Goal: Task Accomplishment & Management: Use online tool/utility

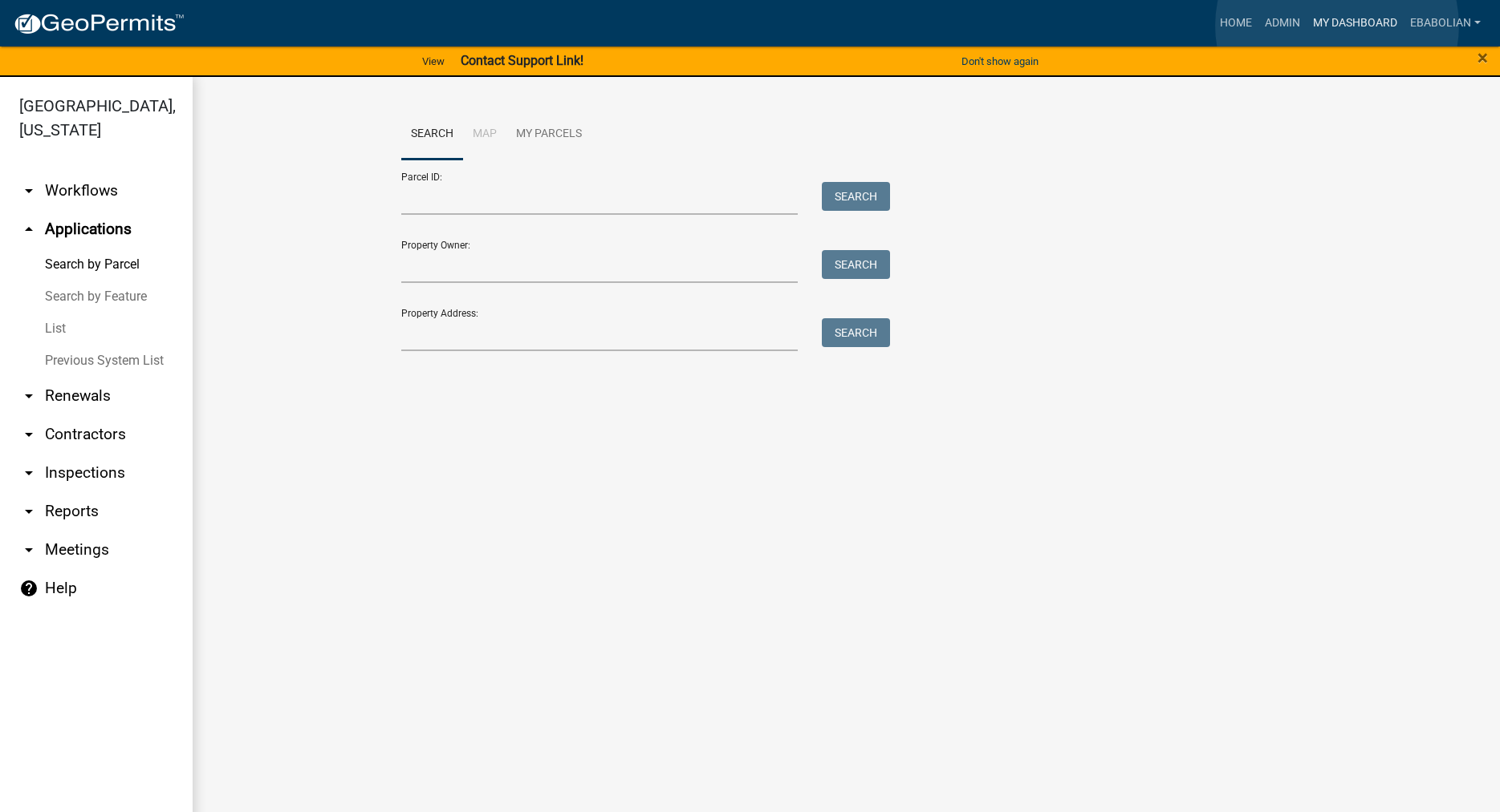
click at [1337, 26] on link "My Dashboard" at bounding box center [1355, 23] width 98 height 31
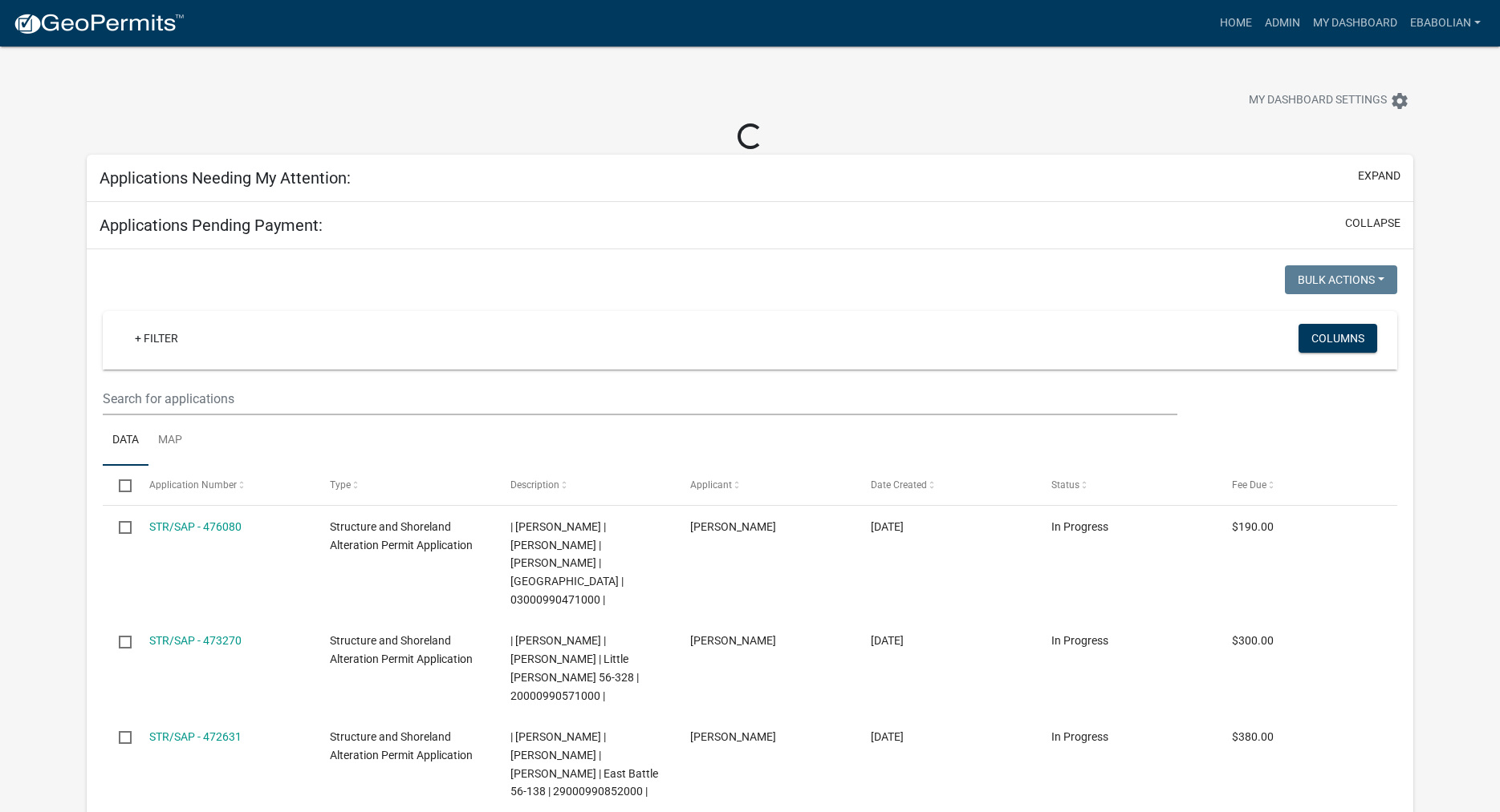
select select "3: 100"
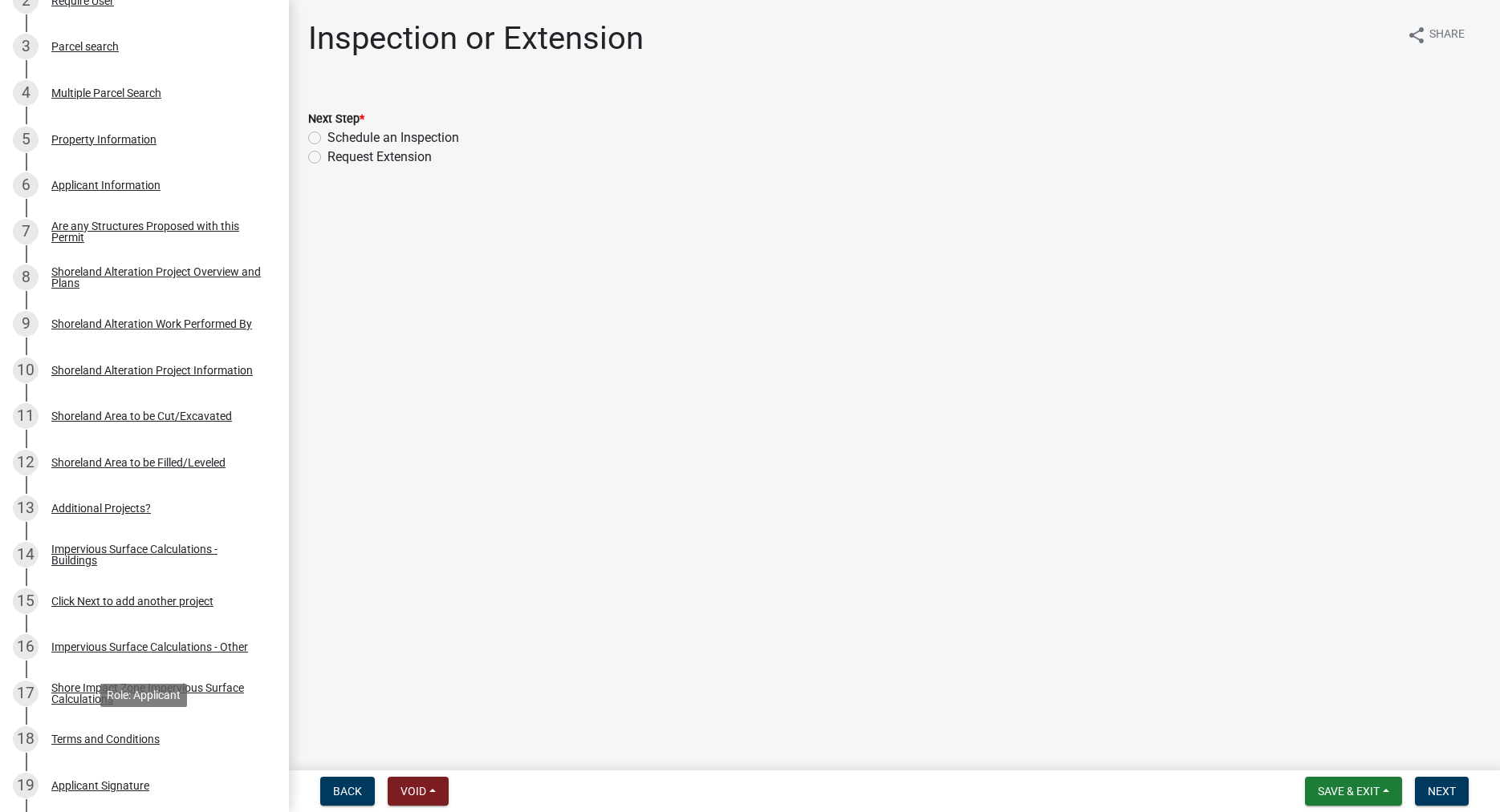
scroll to position [401, 0]
click at [62, 270] on div "Shoreland Alteration Project Overview and Plans" at bounding box center [158, 277] width 212 height 22
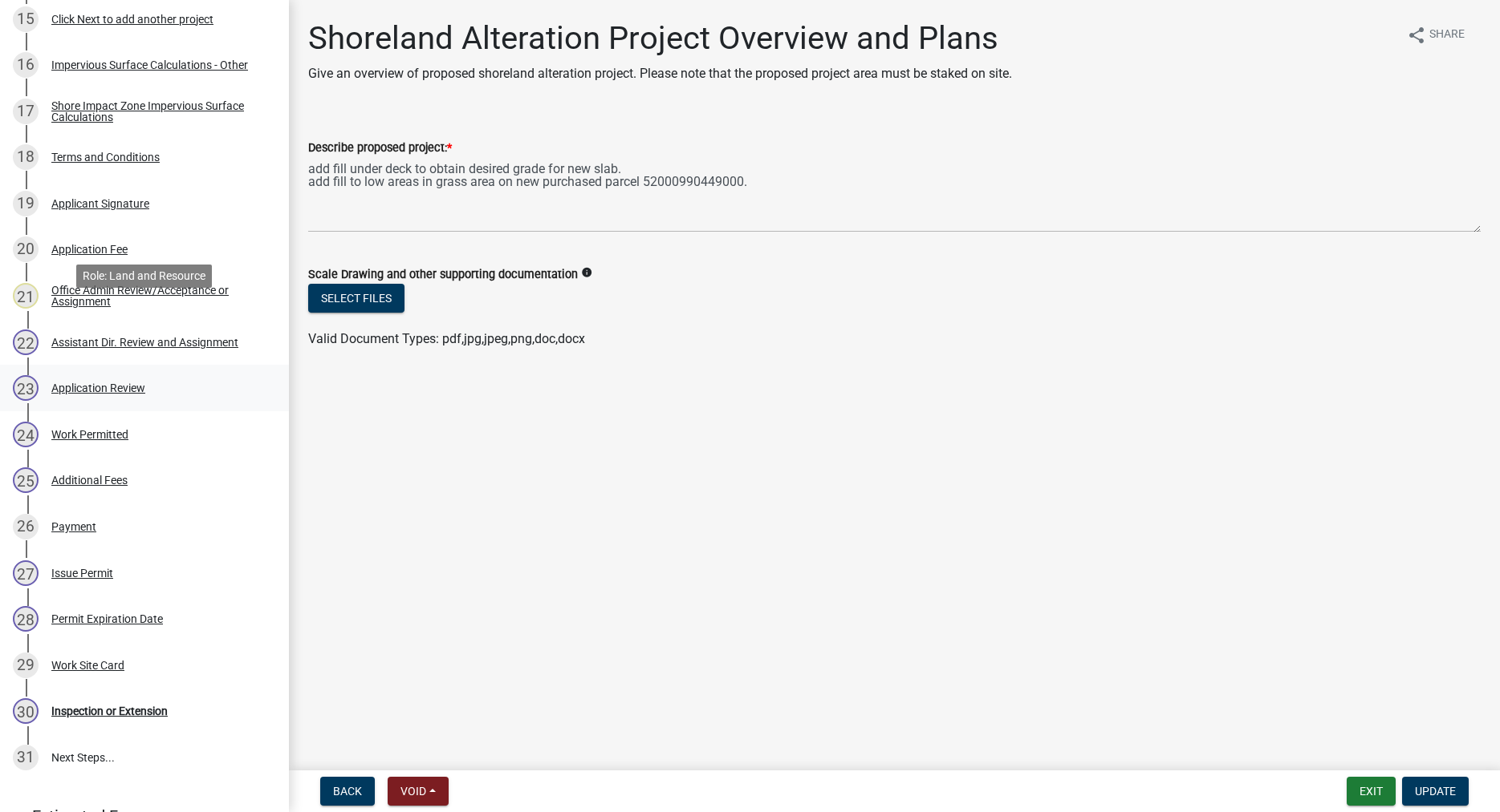
scroll to position [1056, 0]
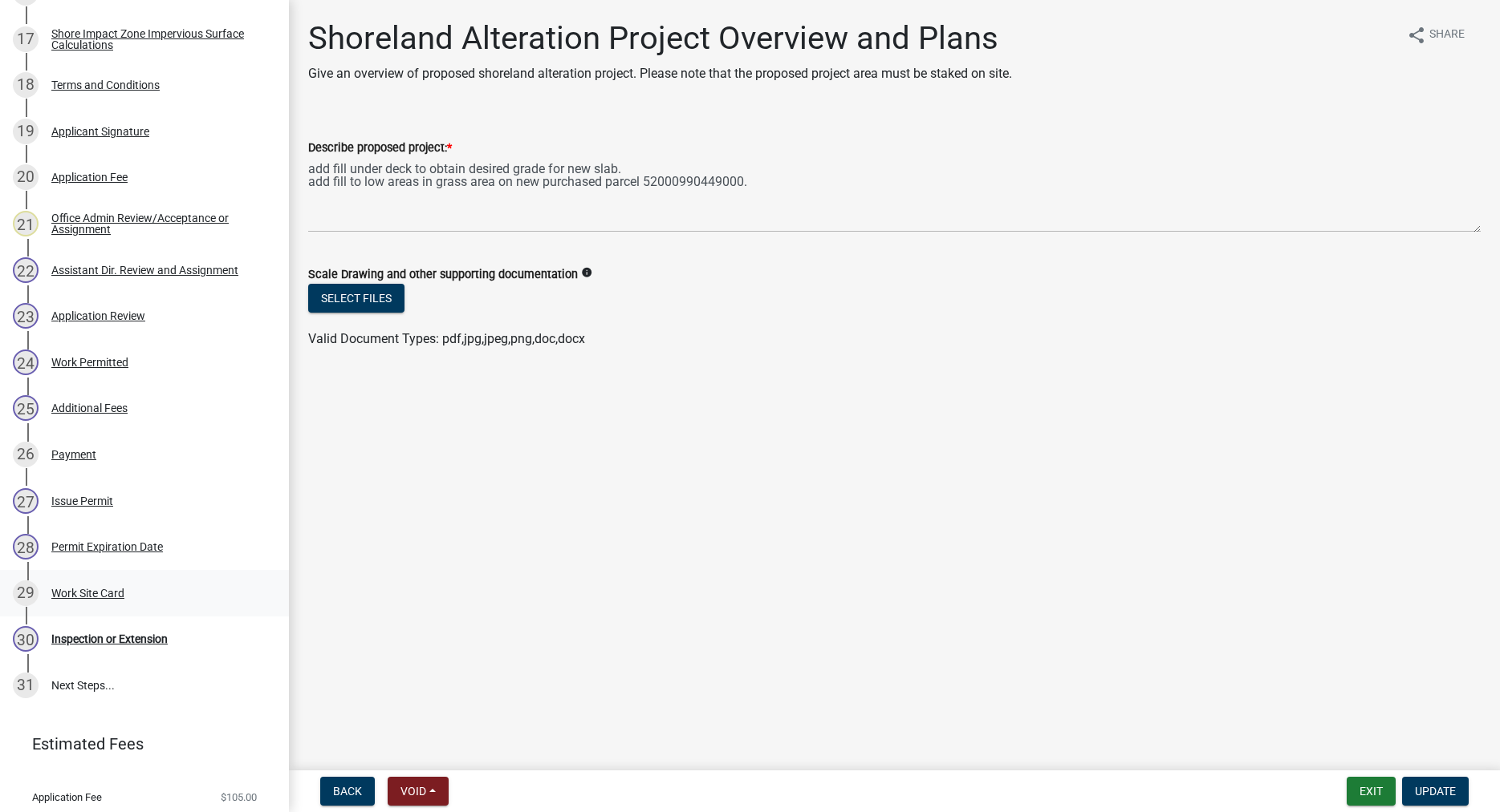
click at [80, 599] on div "Work Site Card" at bounding box center [88, 593] width 73 height 11
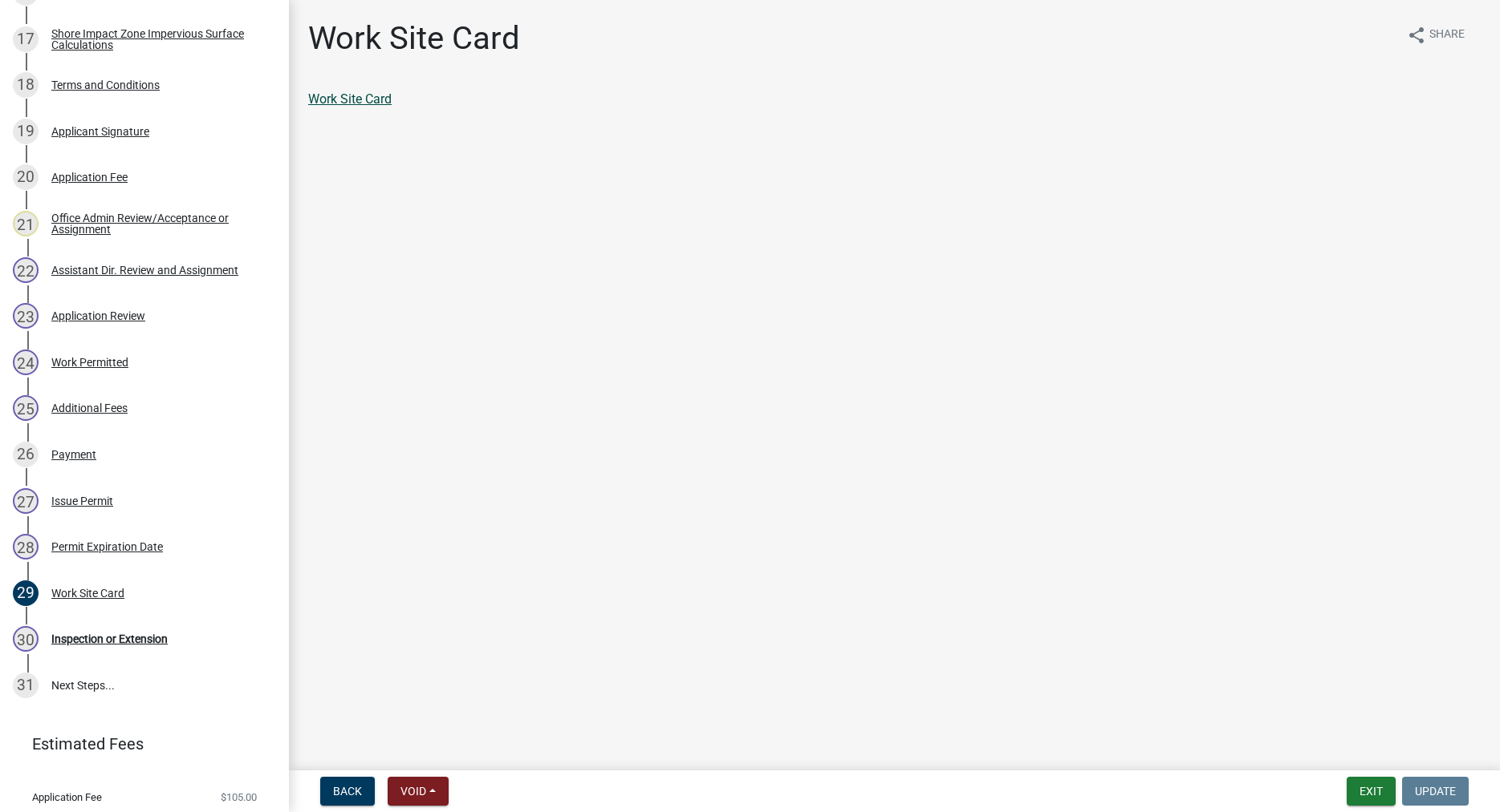
click at [376, 95] on link "Work Site Card" at bounding box center [350, 99] width 83 height 15
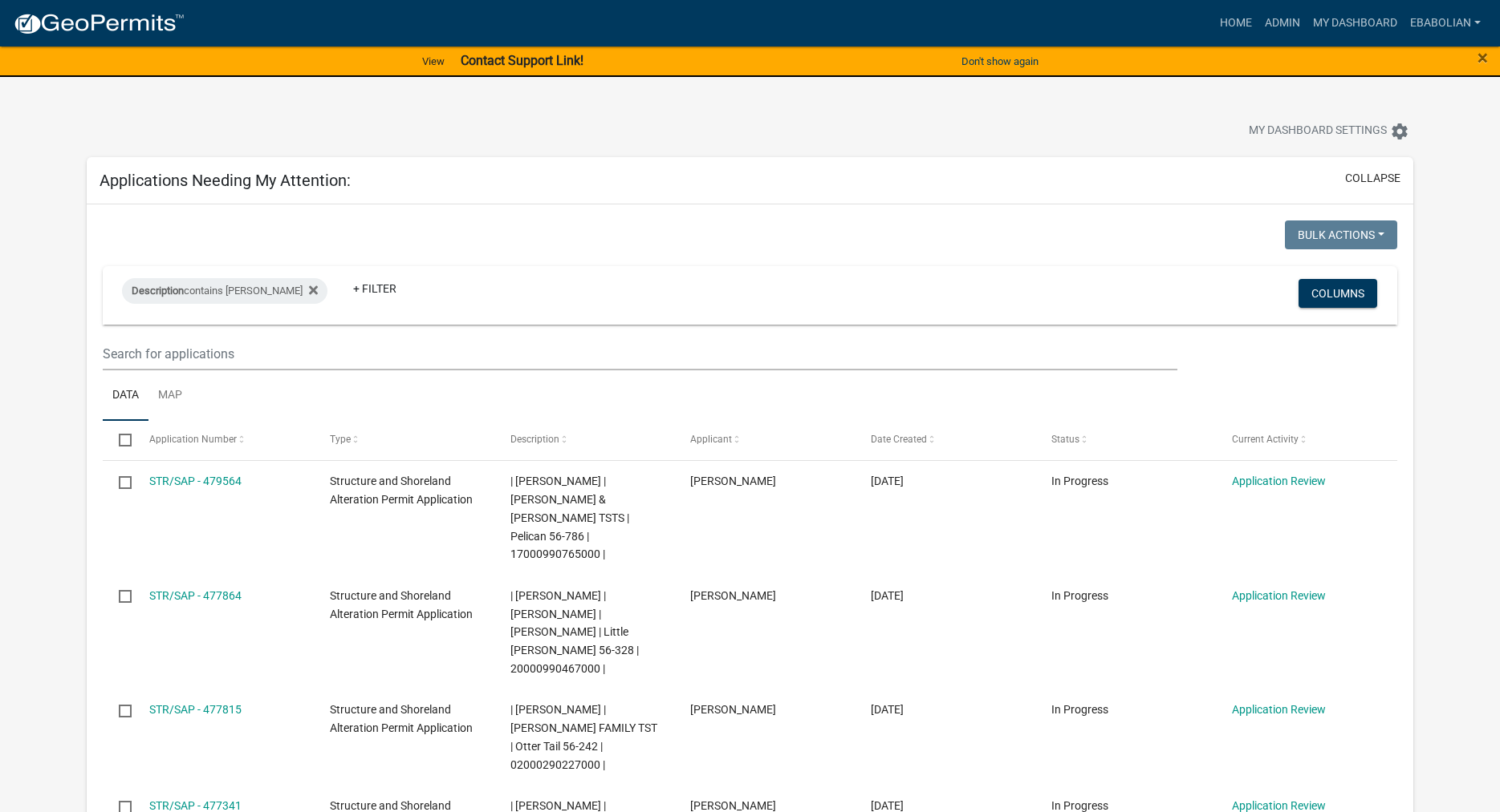
select select "3: 100"
click at [1482, 59] on span "×" at bounding box center [1482, 57] width 11 height 22
